Goal: Check status: Check status

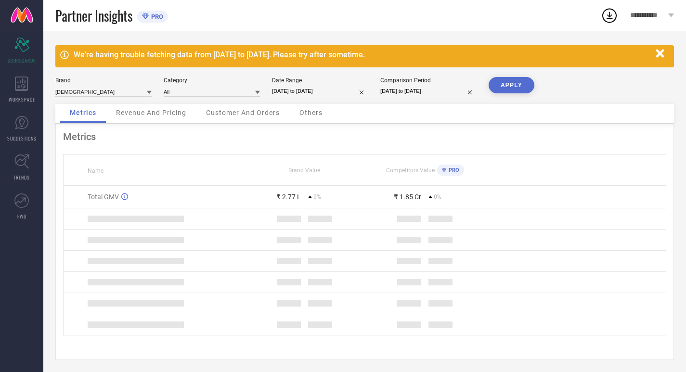
click at [331, 92] on input "[DATE] to [DATE]" at bounding box center [320, 91] width 96 height 10
select select "7"
select select "2025"
select select "8"
select select "2025"
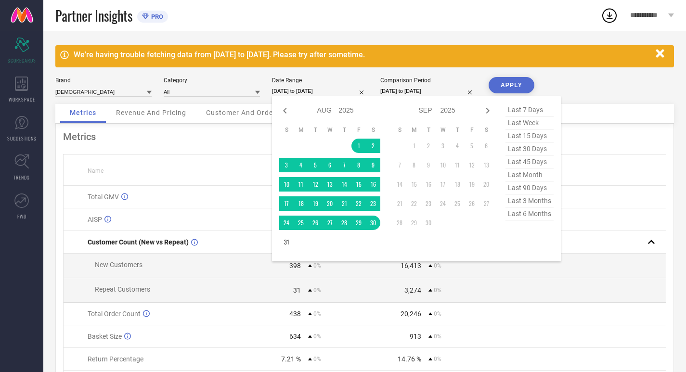
click at [518, 152] on span "last 30 days" at bounding box center [529, 148] width 48 height 13
type input "[DATE] to [DATE]"
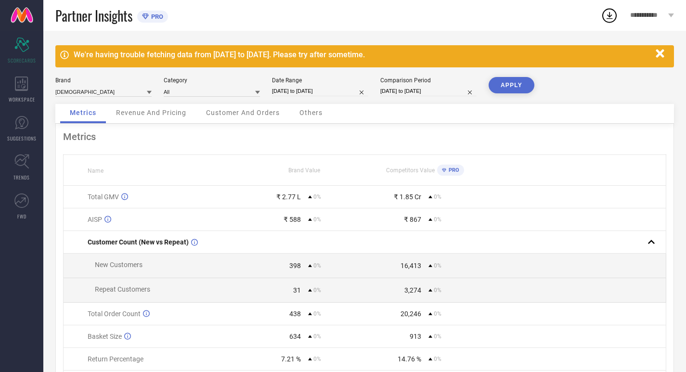
click at [444, 97] on div "Brand INDIANRANG Category All Date Range [DATE] to [DATE] Comparison Period [DA…" at bounding box center [364, 90] width 618 height 27
select select "7"
select select "2025"
select select "8"
select select "2025"
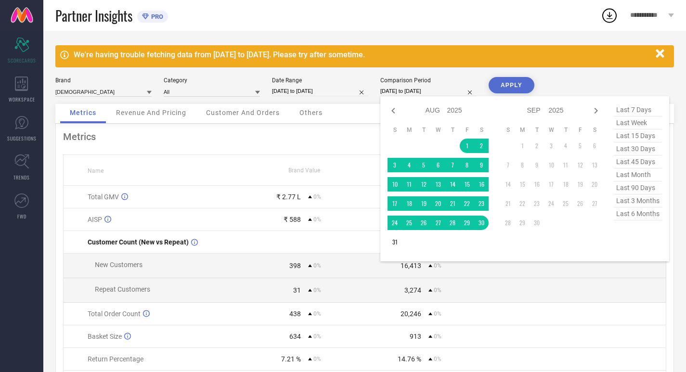
click at [444, 96] on input "[DATE] to [DATE]" at bounding box center [428, 91] width 96 height 10
click at [628, 149] on span "last 30 days" at bounding box center [637, 148] width 48 height 13
type input "[DATE] to [DATE]"
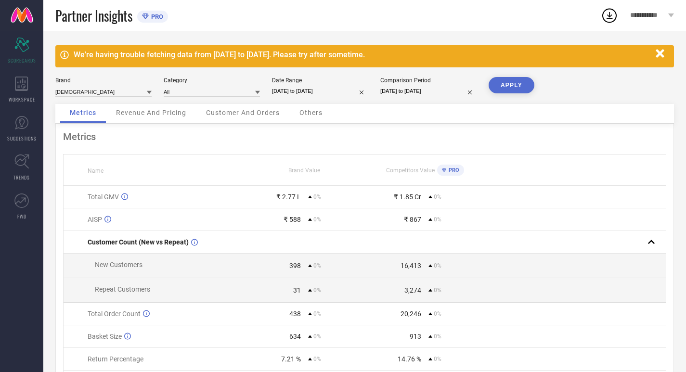
click at [529, 89] on button "APPLY" at bounding box center [511, 85] width 46 height 16
click at [18, 87] on icon at bounding box center [21, 83] width 13 height 14
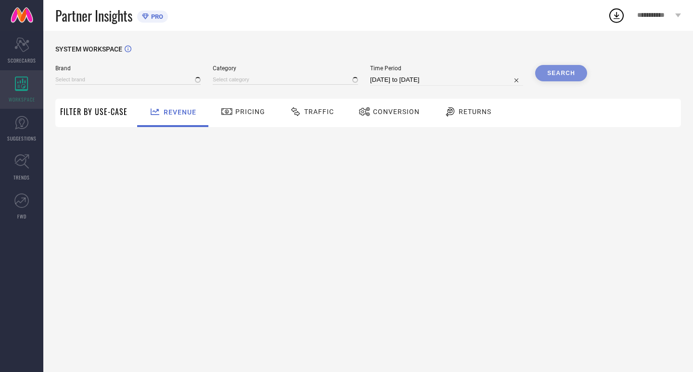
type input "[DEMOGRAPHIC_DATA]"
type input "All"
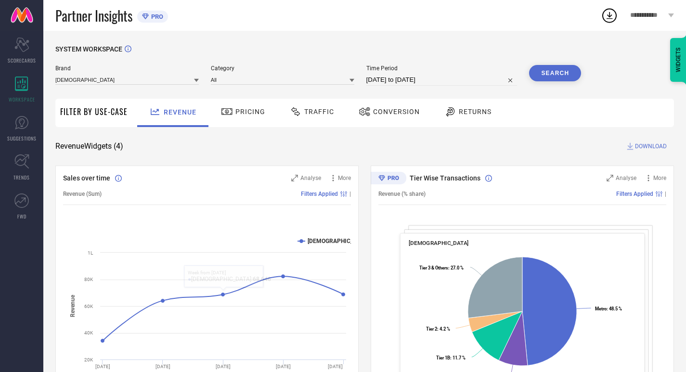
click at [243, 122] on div "Pricing" at bounding box center [243, 113] width 68 height 28
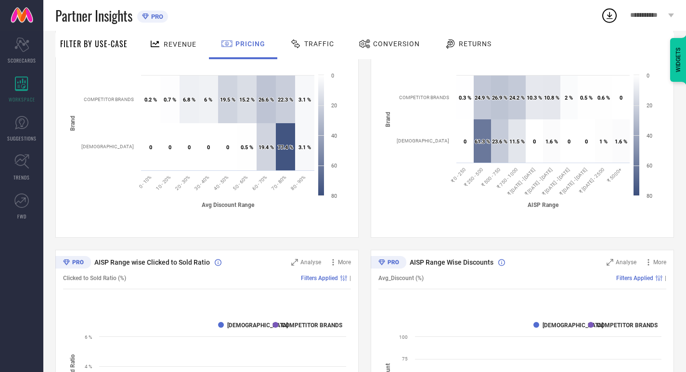
scroll to position [200, 0]
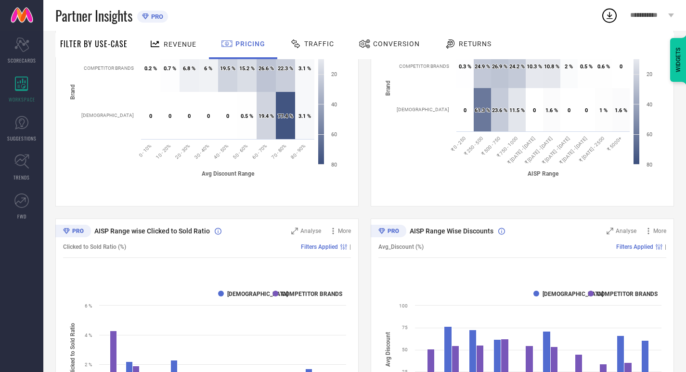
click at [323, 49] on div "Traffic" at bounding box center [311, 44] width 49 height 16
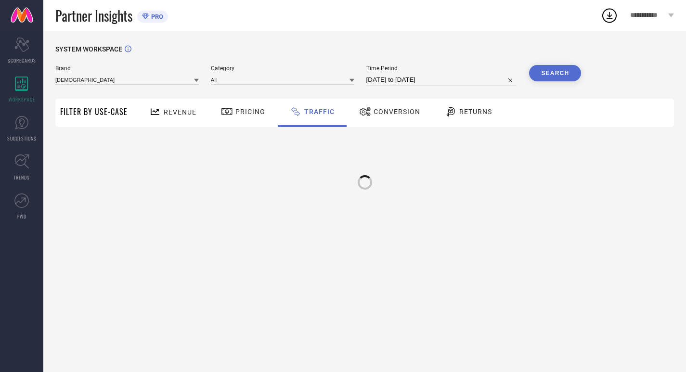
scroll to position [0, 0]
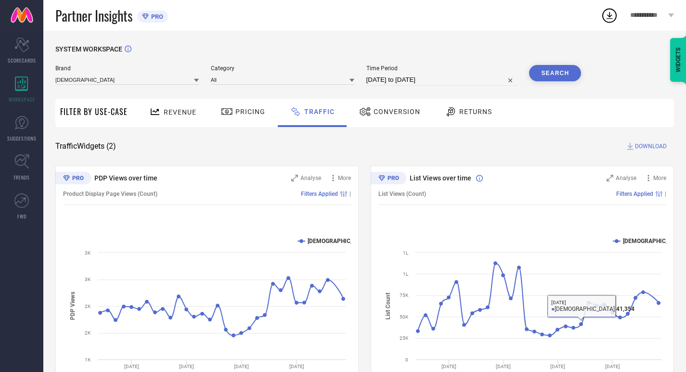
click at [380, 128] on div "SYSTEM WORKSPACE Brand INDIANRANG Category All Time Period [DATE] to [DATE] Sea…" at bounding box center [364, 225] width 618 height 361
click at [374, 104] on div "Conversion" at bounding box center [390, 111] width 66 height 16
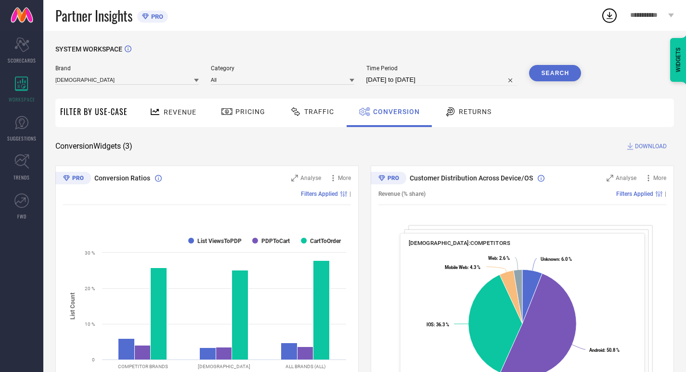
click at [492, 99] on div "Returns" at bounding box center [467, 113] width 71 height 28
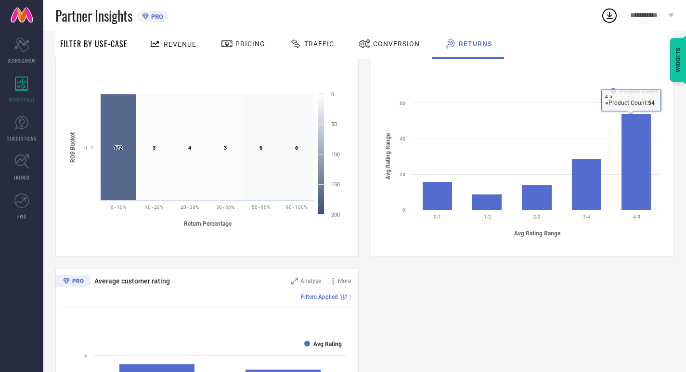
scroll to position [554, 0]
